Goal: Communication & Community: Answer question/provide support

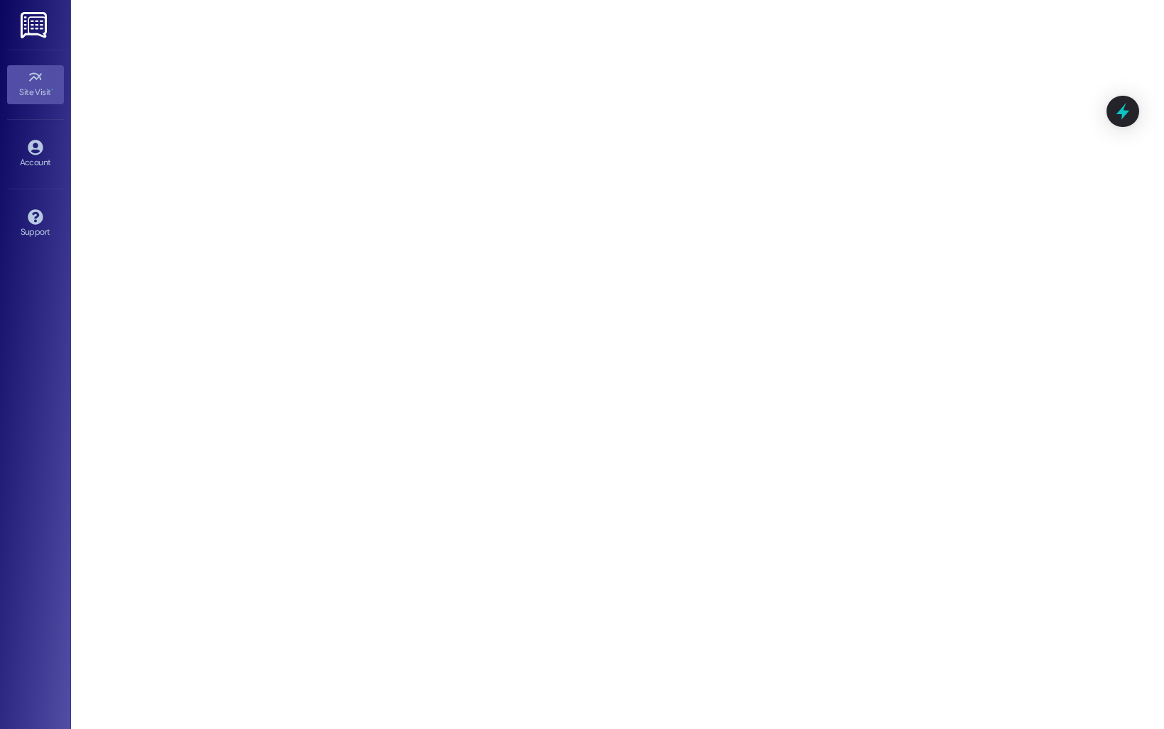
click at [30, 22] on img at bounding box center [35, 25] width 29 height 26
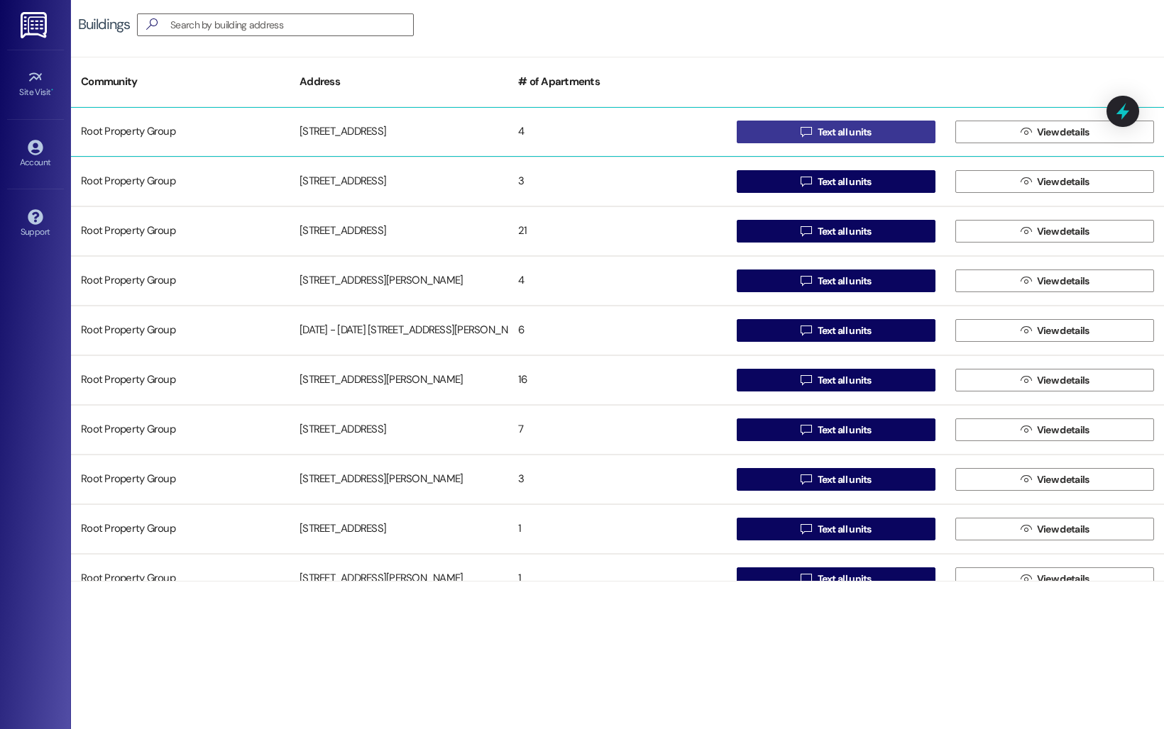
click at [817, 136] on span "Text all units" at bounding box center [844, 132] width 54 height 15
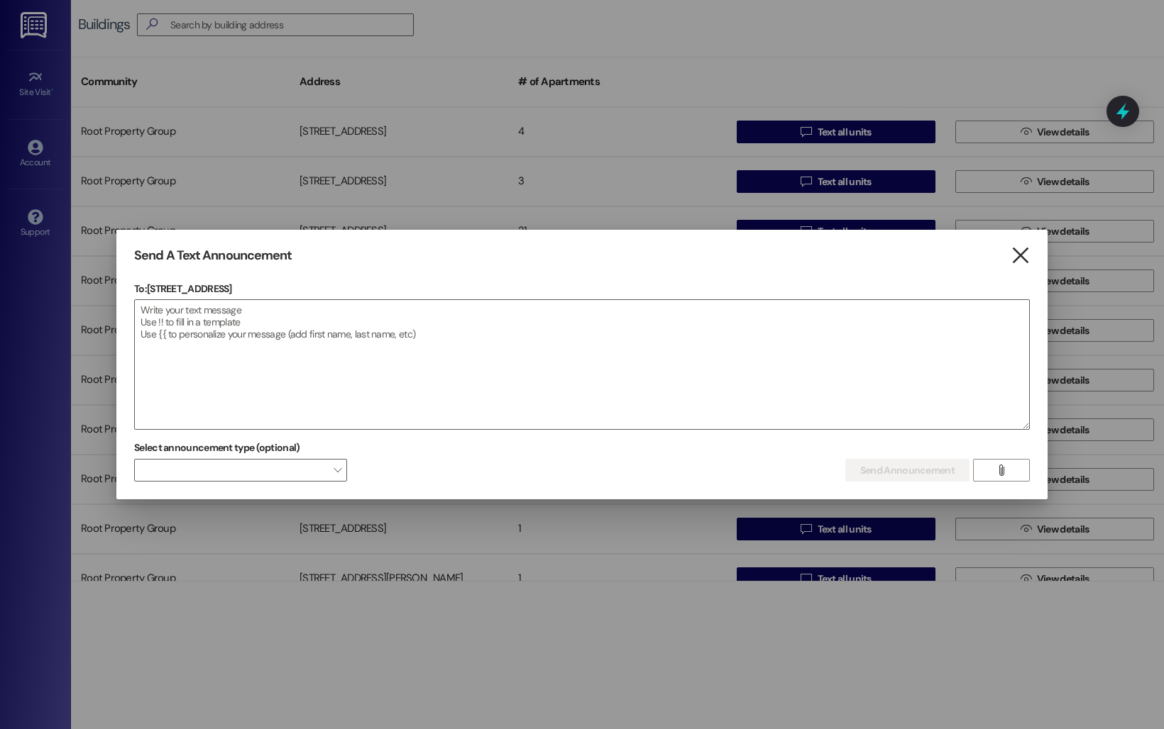
click at [1026, 252] on icon "" at bounding box center [1019, 255] width 19 height 15
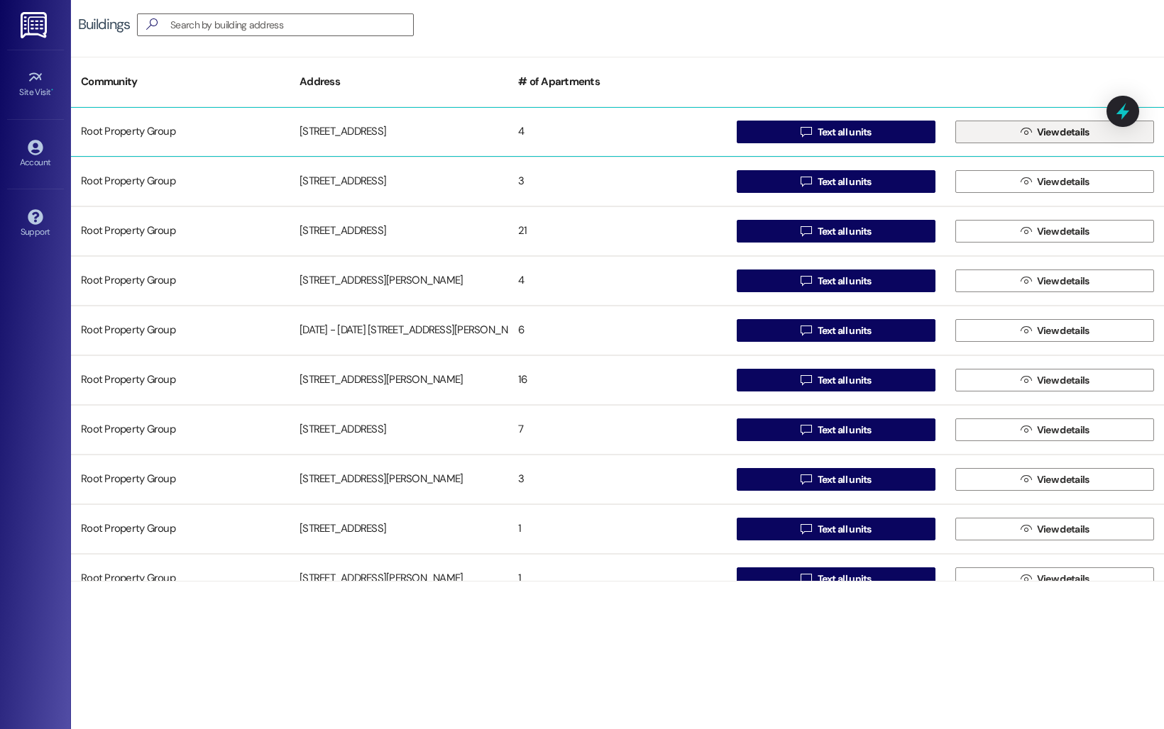
click at [1055, 136] on span "View details" at bounding box center [1063, 132] width 53 height 15
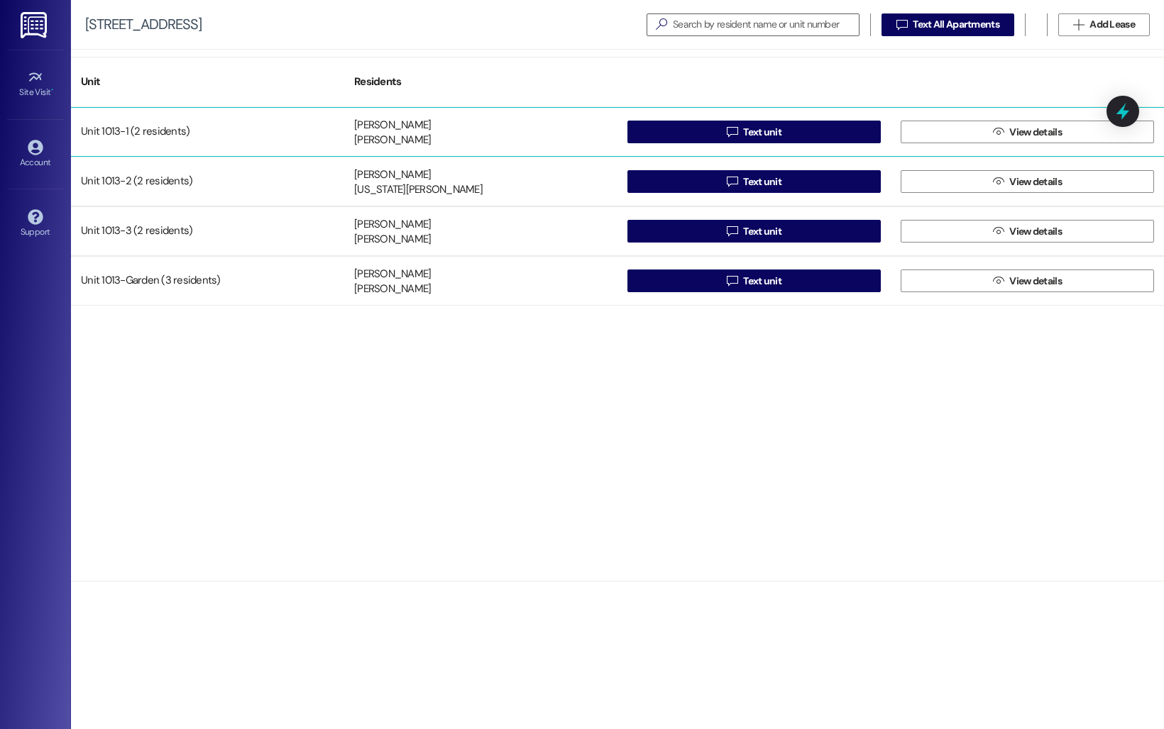
click at [352, 133] on div "[PERSON_NAME] [PERSON_NAME]" at bounding box center [480, 132] width 273 height 28
click at [104, 126] on div "Unit 1013-1 (2 residents)" at bounding box center [207, 132] width 273 height 28
click at [916, 132] on button " View details" at bounding box center [1026, 132] width 253 height 23
click at [668, 136] on button " Text unit" at bounding box center [753, 132] width 253 height 23
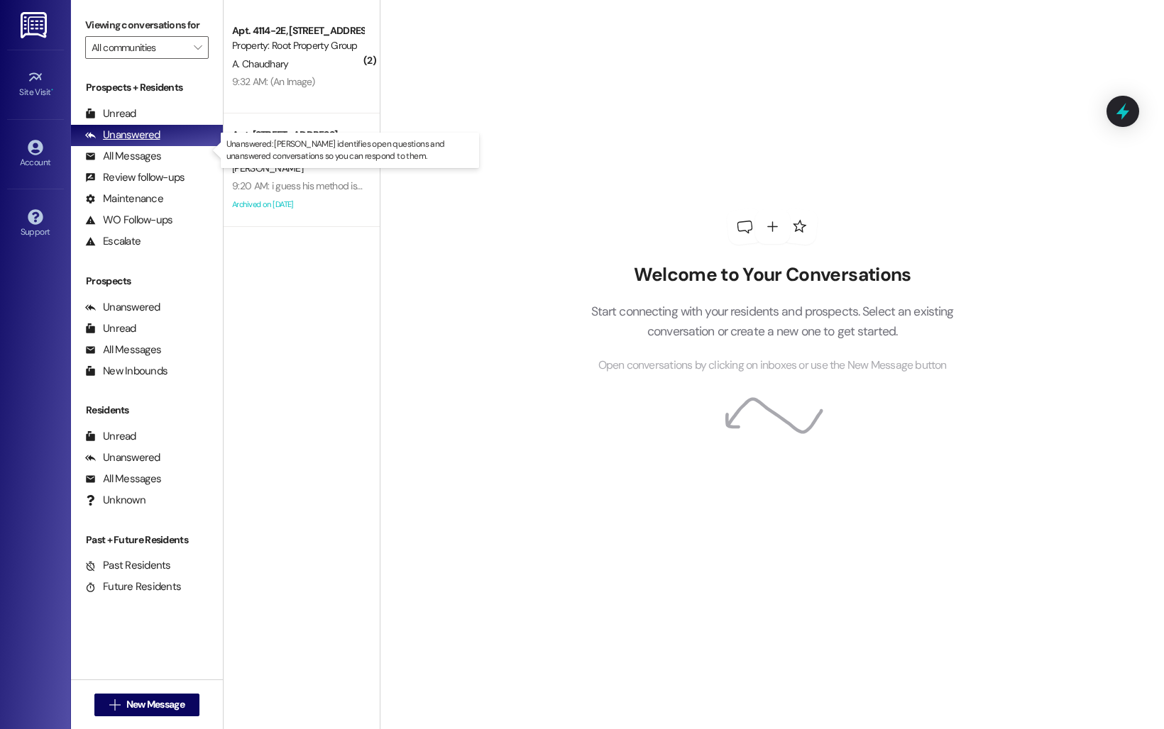
click at [143, 143] on div "Unanswered" at bounding box center [122, 135] width 75 height 15
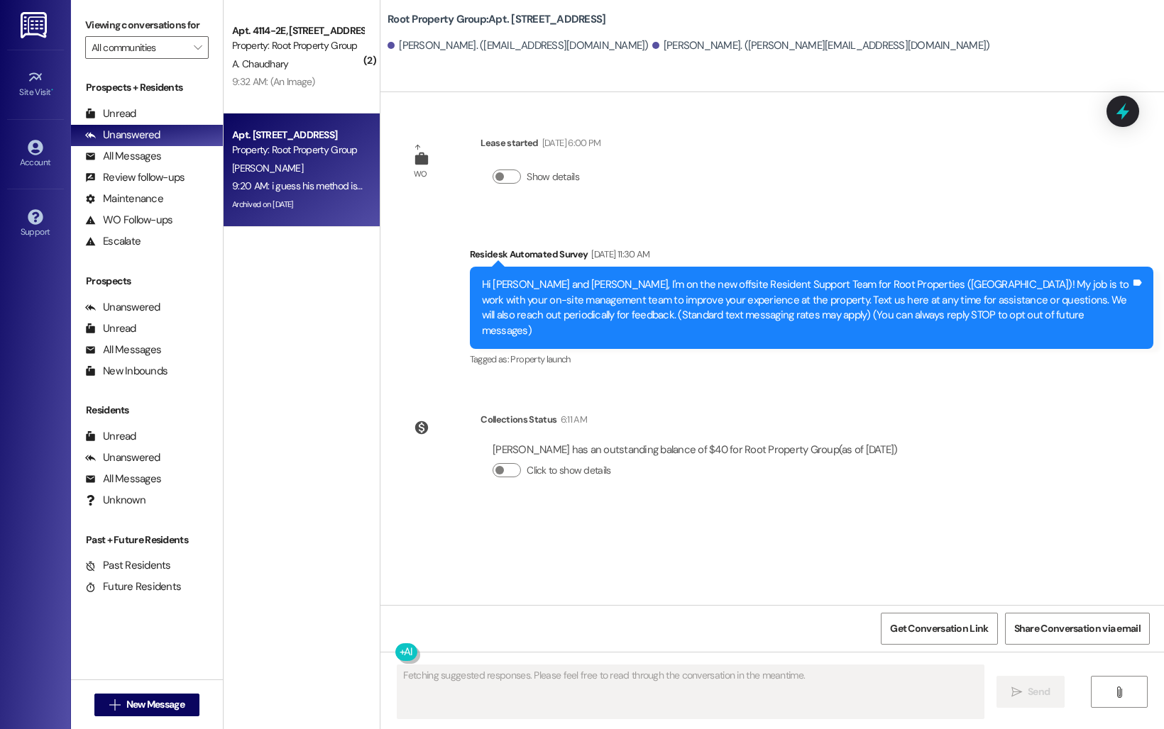
click at [255, 210] on div "Archived on [DATE]" at bounding box center [298, 205] width 134 height 18
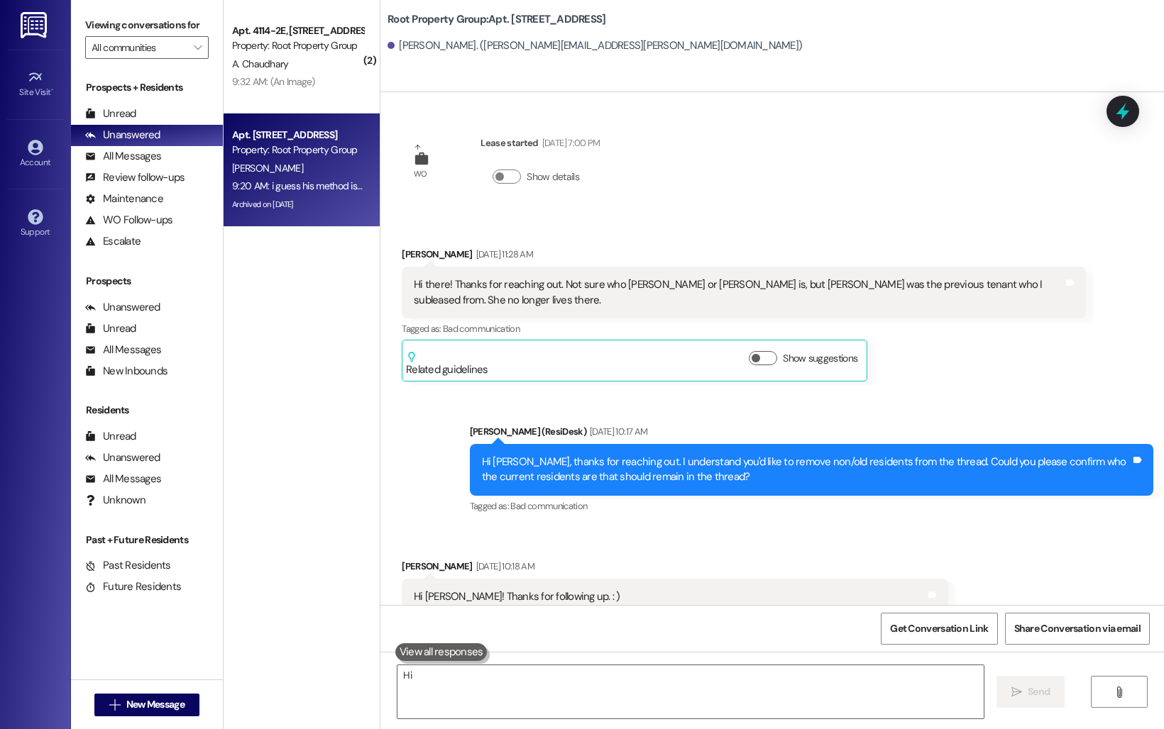
scroll to position [5730, 0]
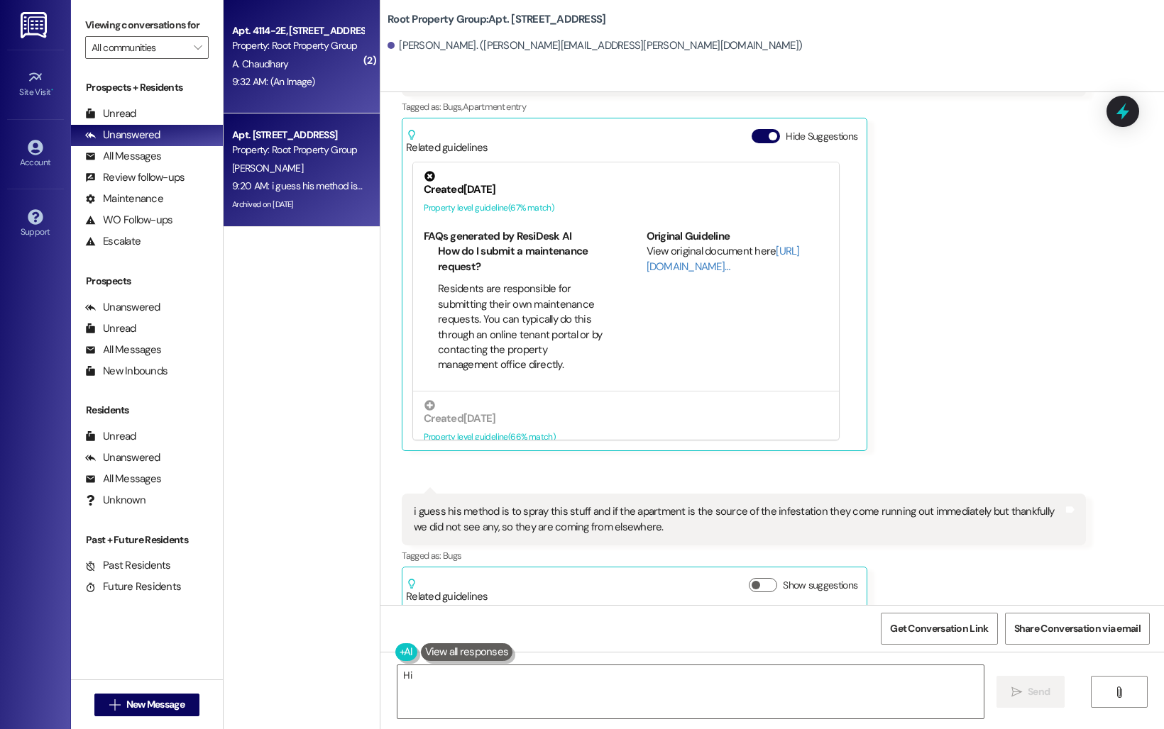
click at [297, 44] on div "Property: Root Property Group" at bounding box center [297, 45] width 131 height 15
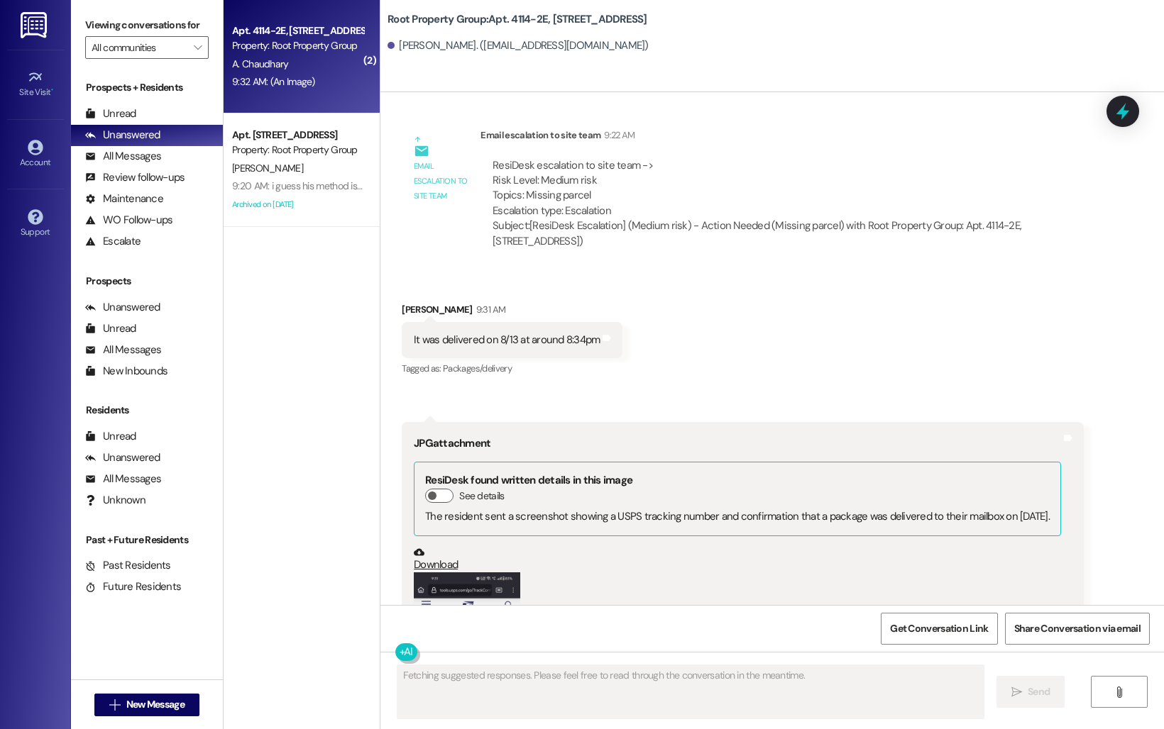
scroll to position [1703, 0]
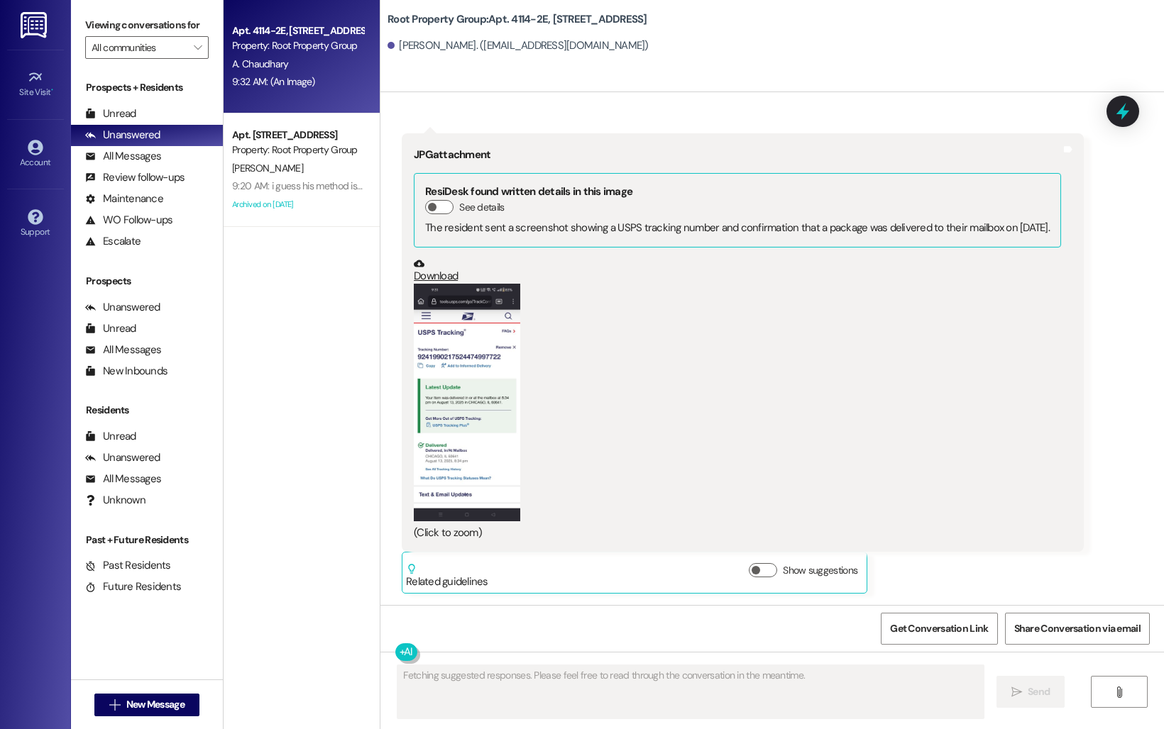
click at [458, 458] on button "Zoom image" at bounding box center [467, 403] width 106 height 238
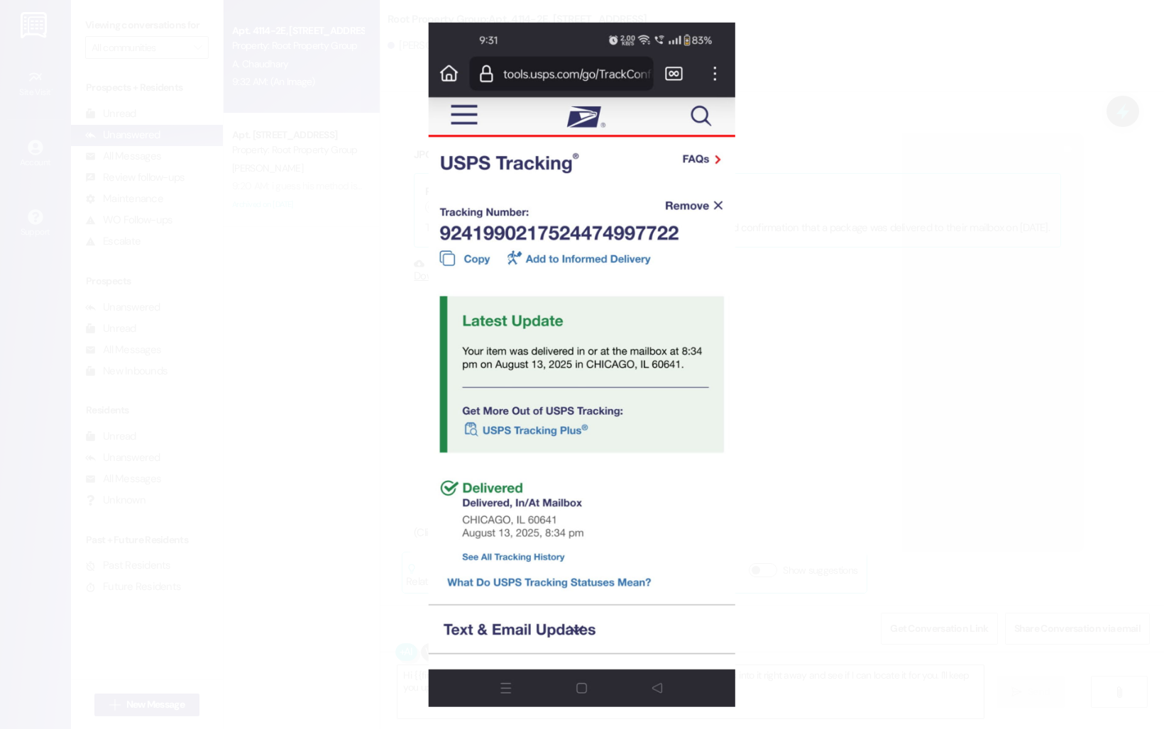
click at [250, 414] on button "Unzoom image" at bounding box center [582, 364] width 1164 height 729
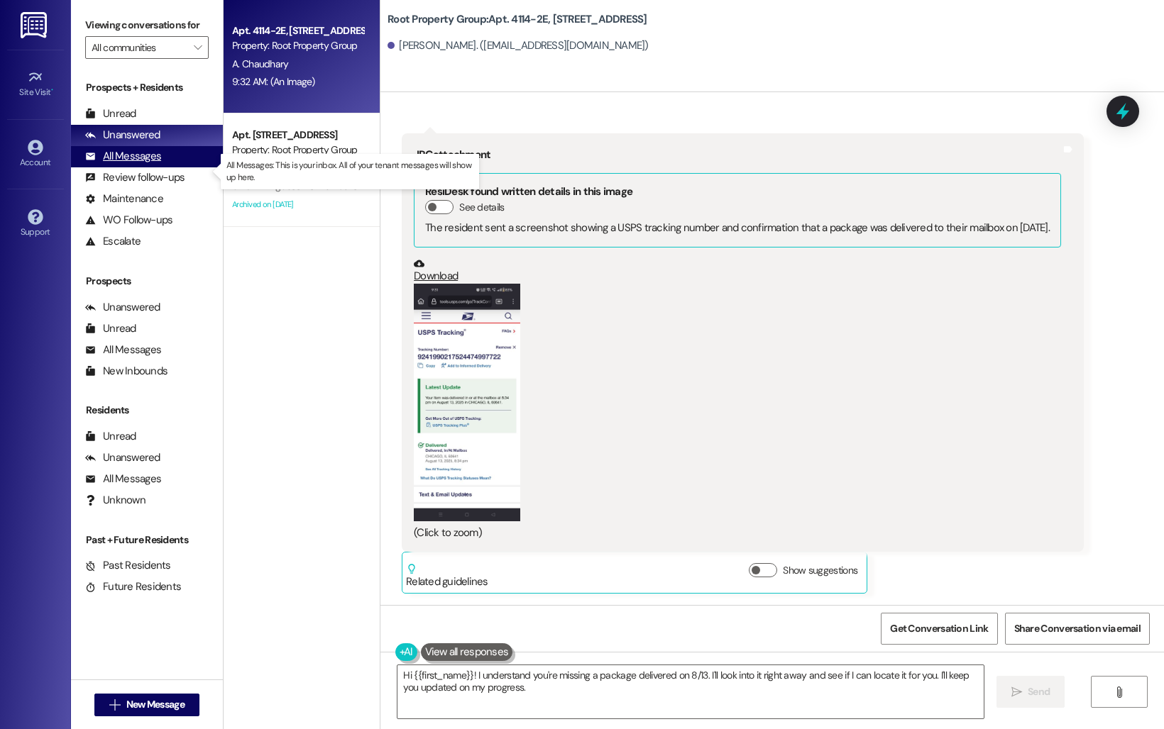
click at [136, 167] on div "All Messages (undefined)" at bounding box center [147, 156] width 152 height 21
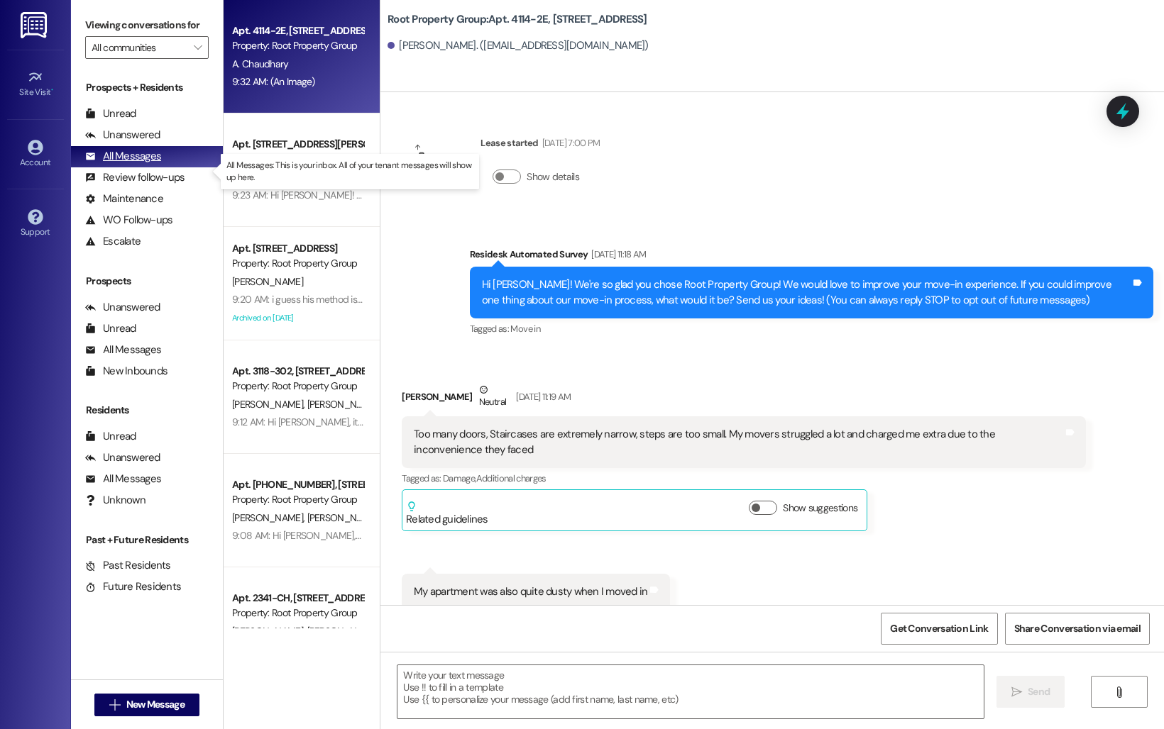
scroll to position [1703, 0]
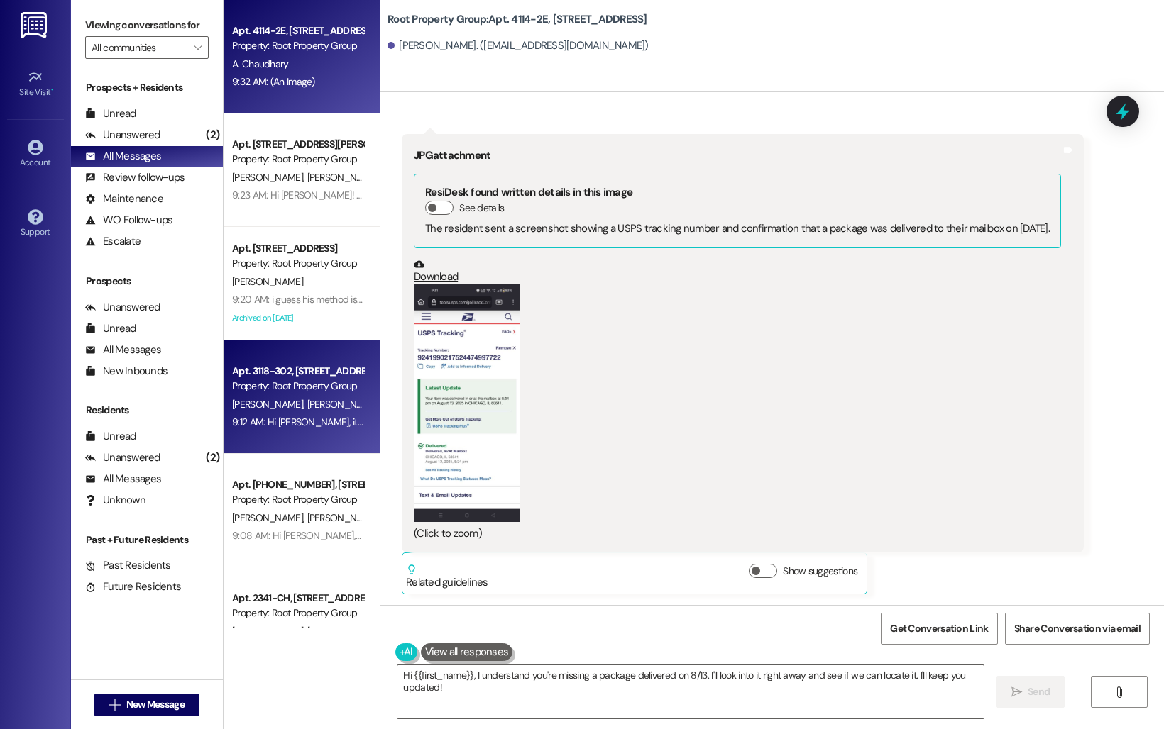
click at [330, 429] on div "9:12 AM: Hi [PERSON_NAME], it's great to hear from you, and I'm glad you're hap…" at bounding box center [298, 423] width 134 height 18
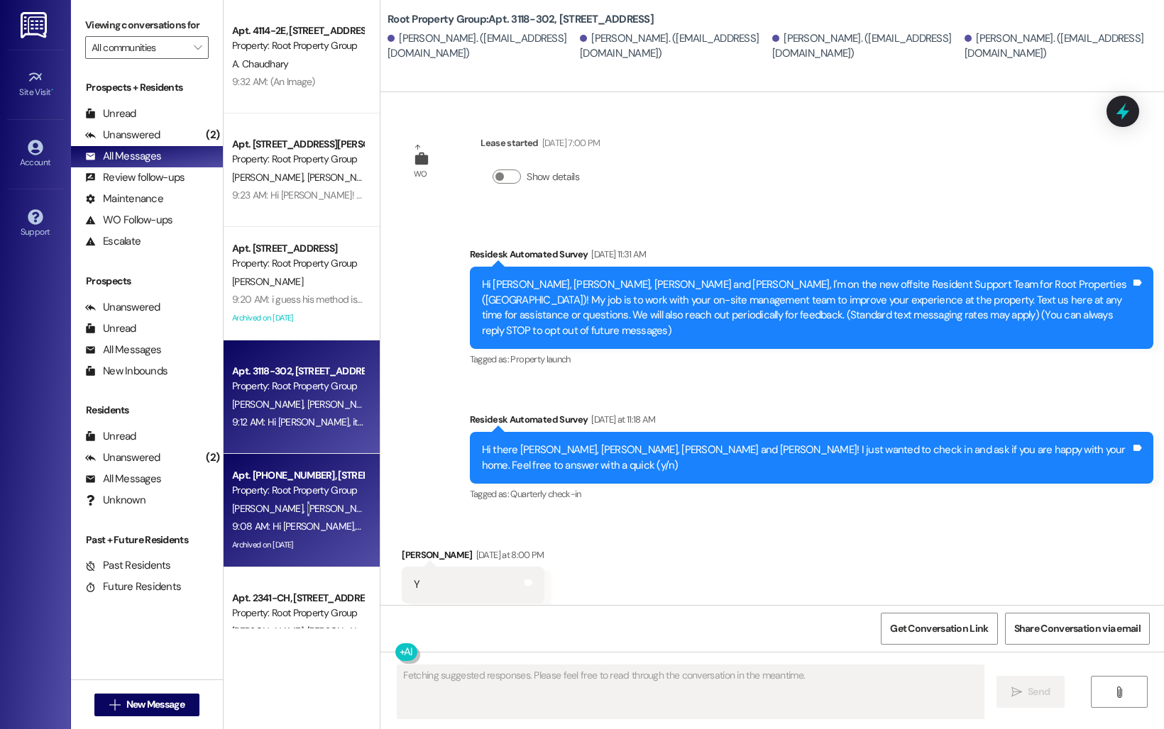
click at [307, 511] on span "[PERSON_NAME]" at bounding box center [342, 508] width 71 height 13
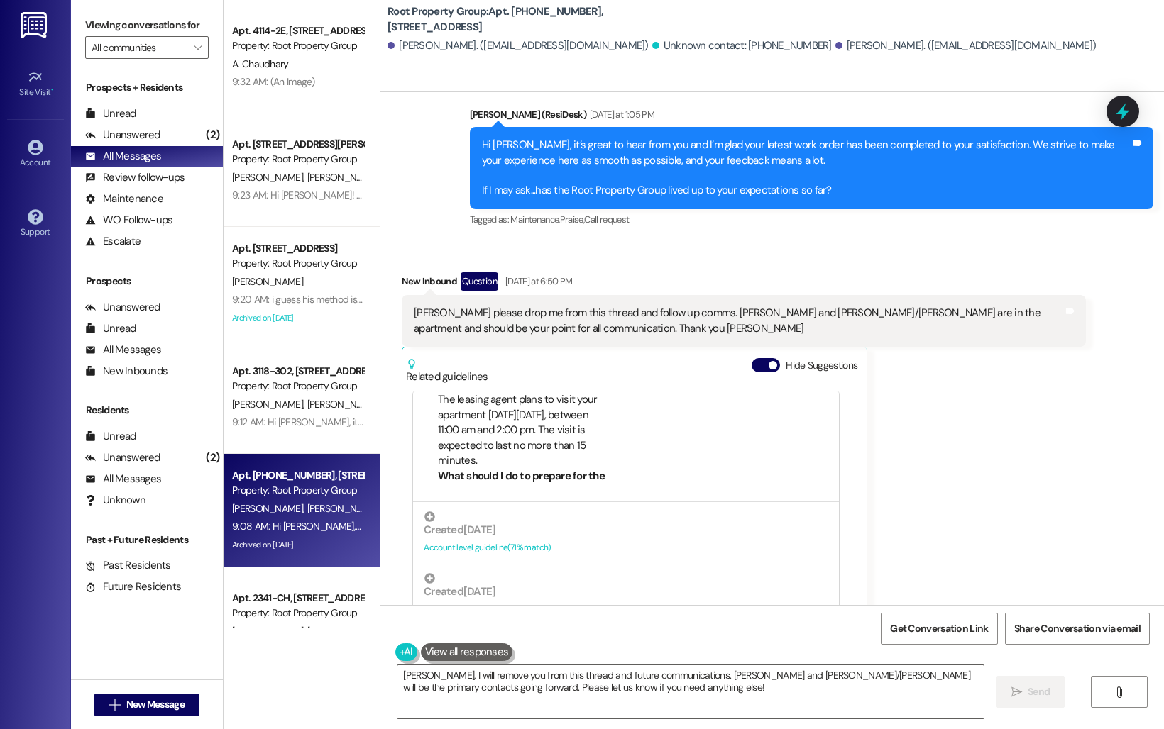
scroll to position [971, 0]
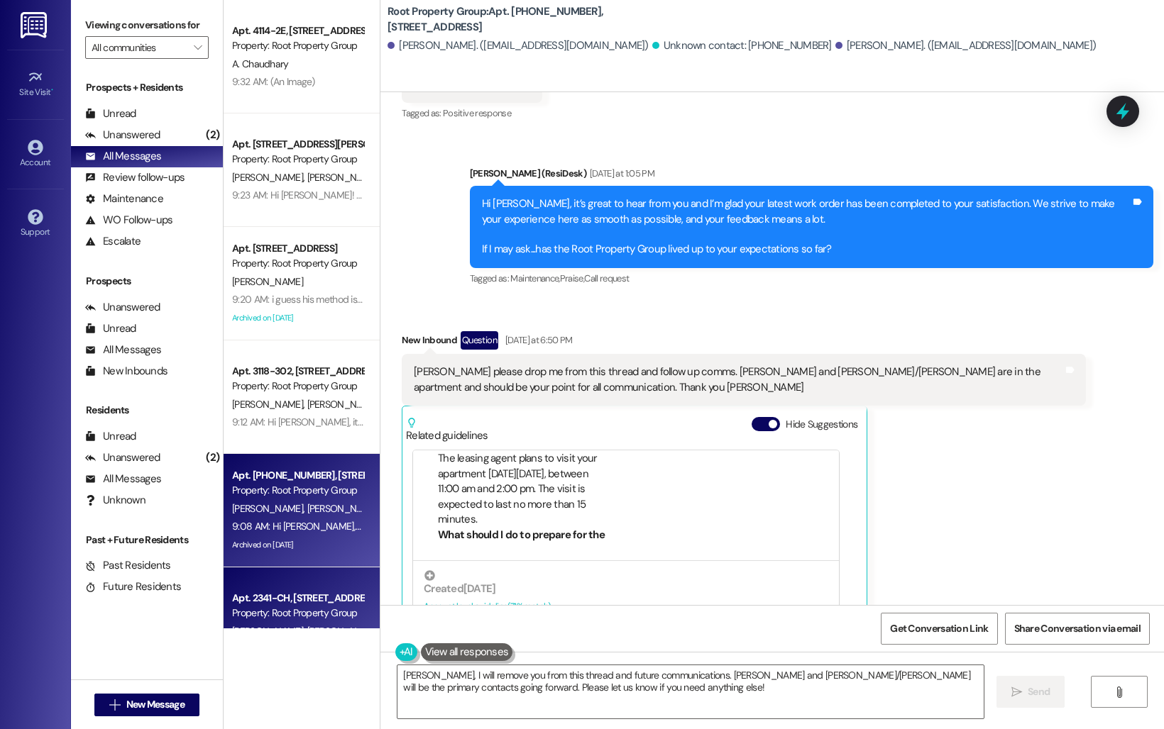
click at [275, 574] on div "Apt. 2341-CH, [STREET_ADDRESS] Property: Root Property Group [PERSON_NAME] [PER…" at bounding box center [301, 625] width 156 height 114
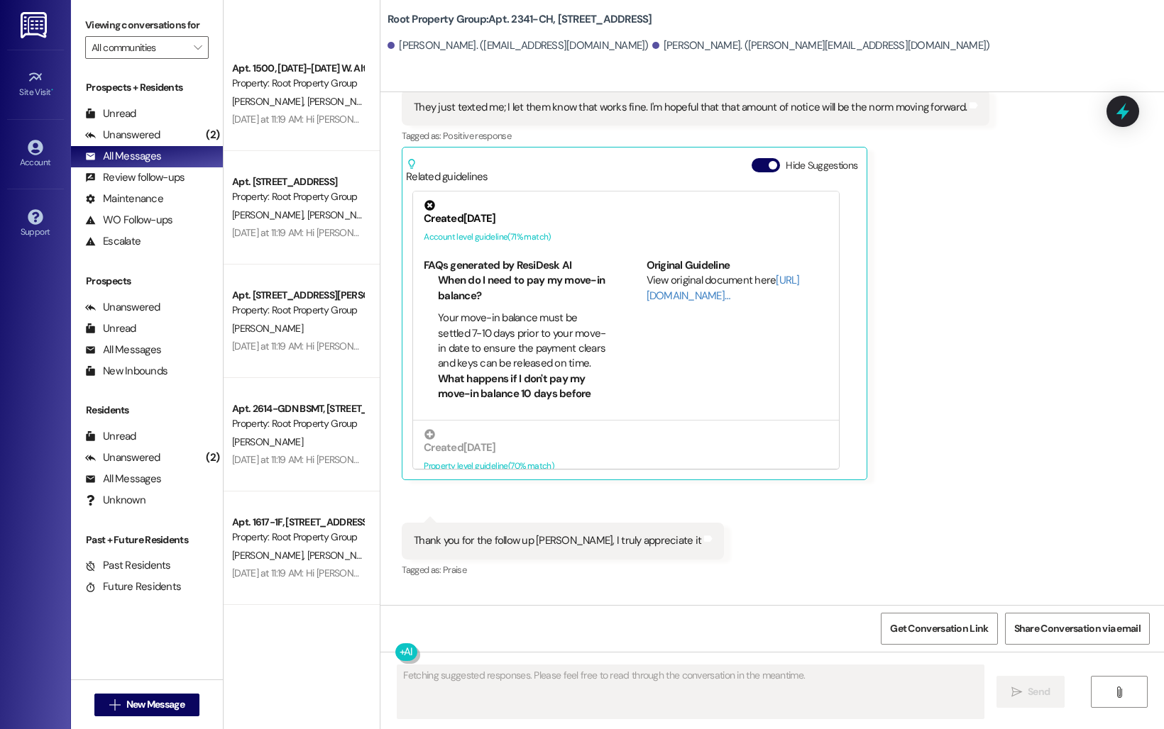
scroll to position [2483, 0]
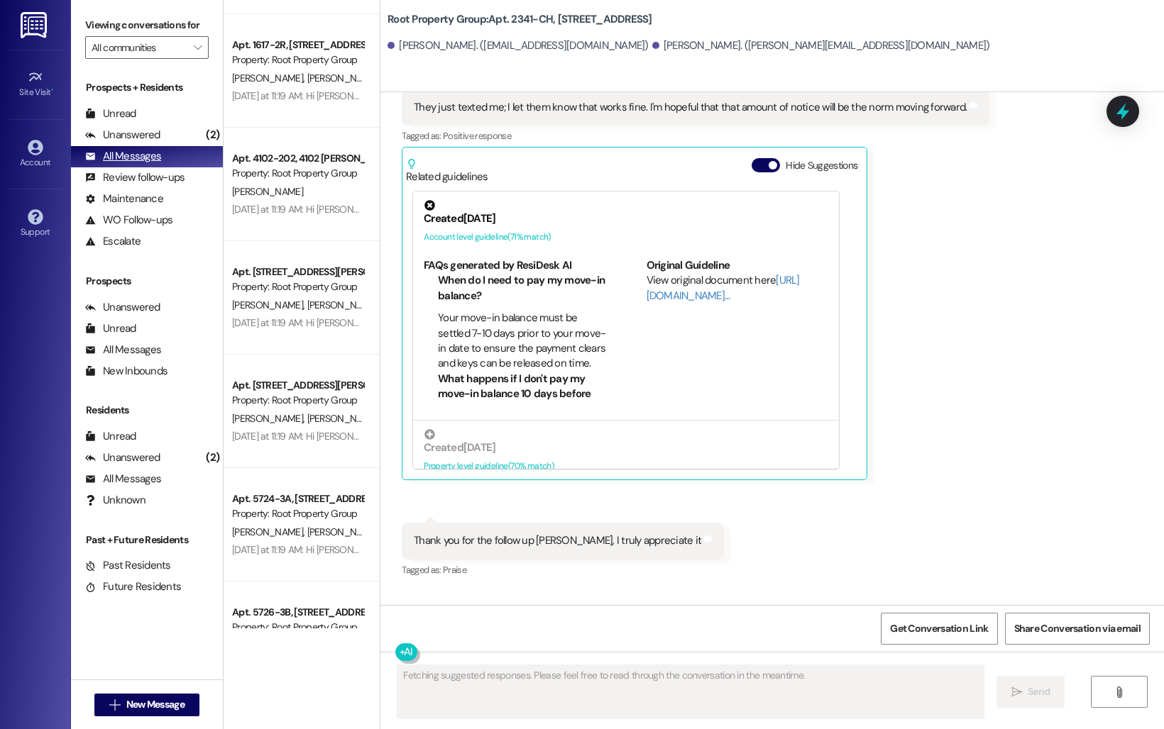
click at [109, 164] on div "All Messages" at bounding box center [123, 156] width 76 height 15
click at [103, 146] on div "Unanswered (2)" at bounding box center [147, 135] width 152 height 21
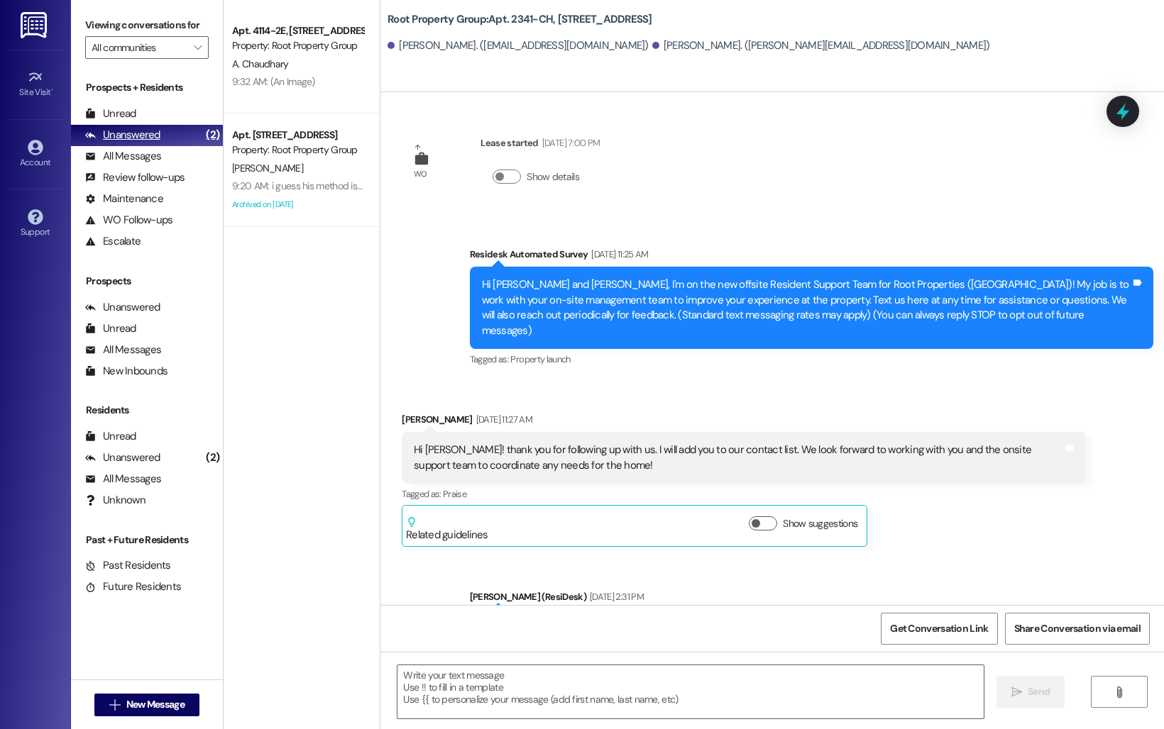
scroll to position [5110, 0]
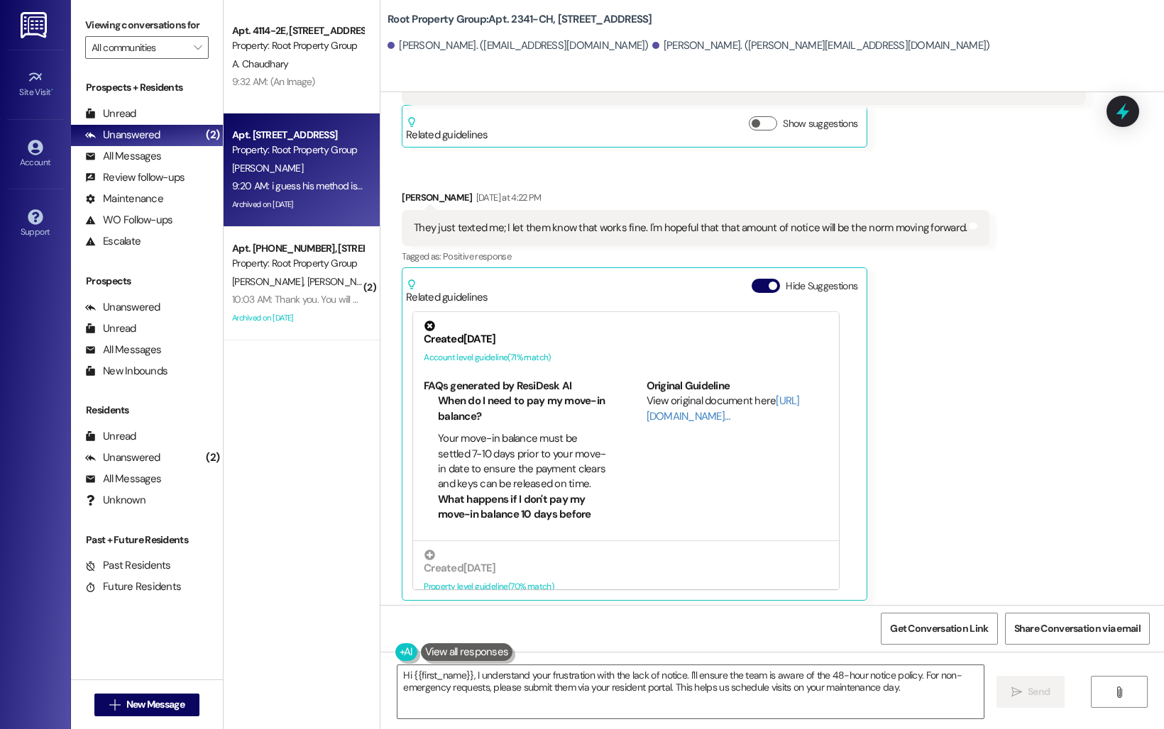
click at [244, 176] on div "[PERSON_NAME]" at bounding box center [298, 169] width 134 height 18
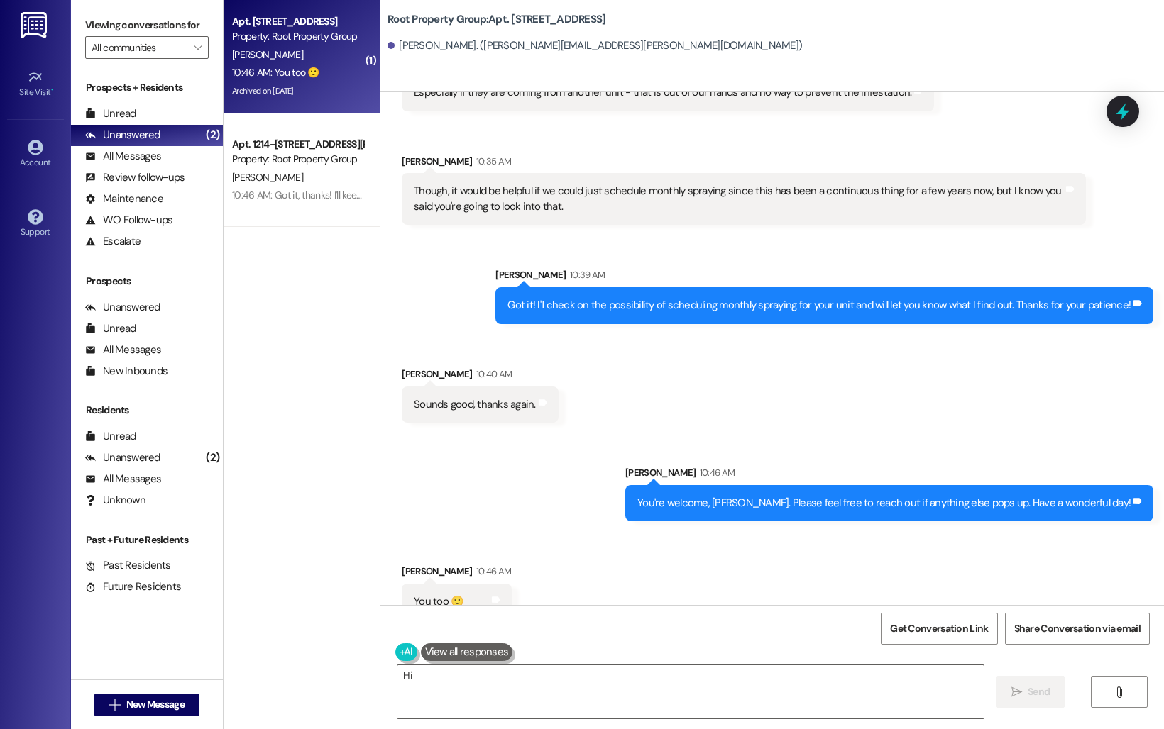
scroll to position [6550, 0]
